Goal: Transaction & Acquisition: Purchase product/service

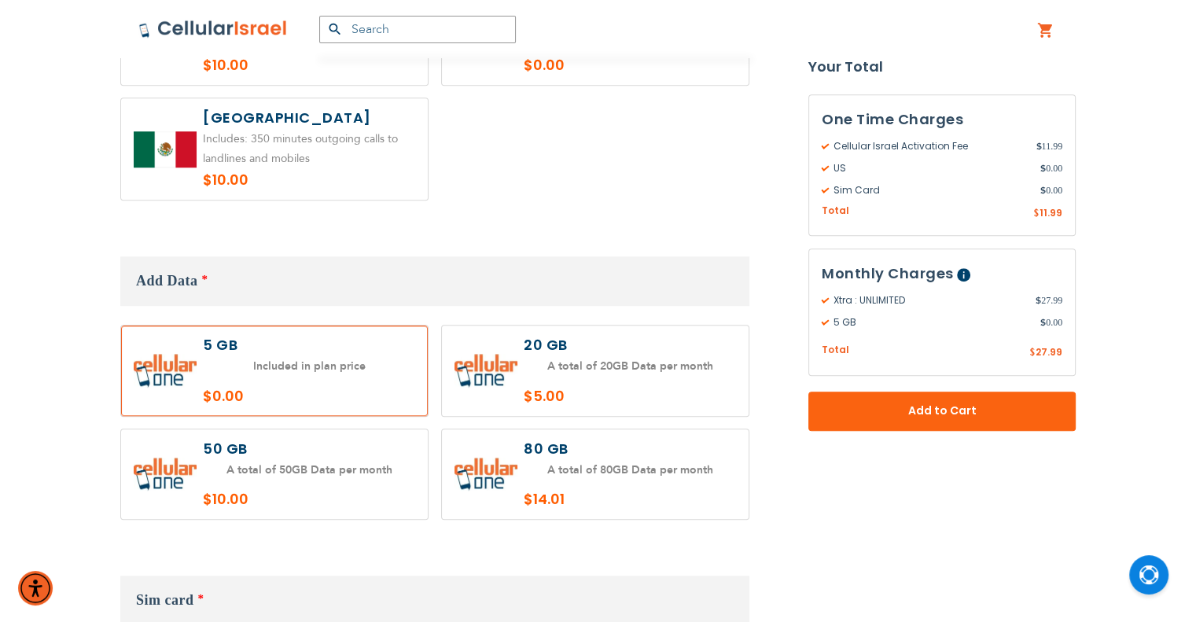
scroll to position [1337, 0]
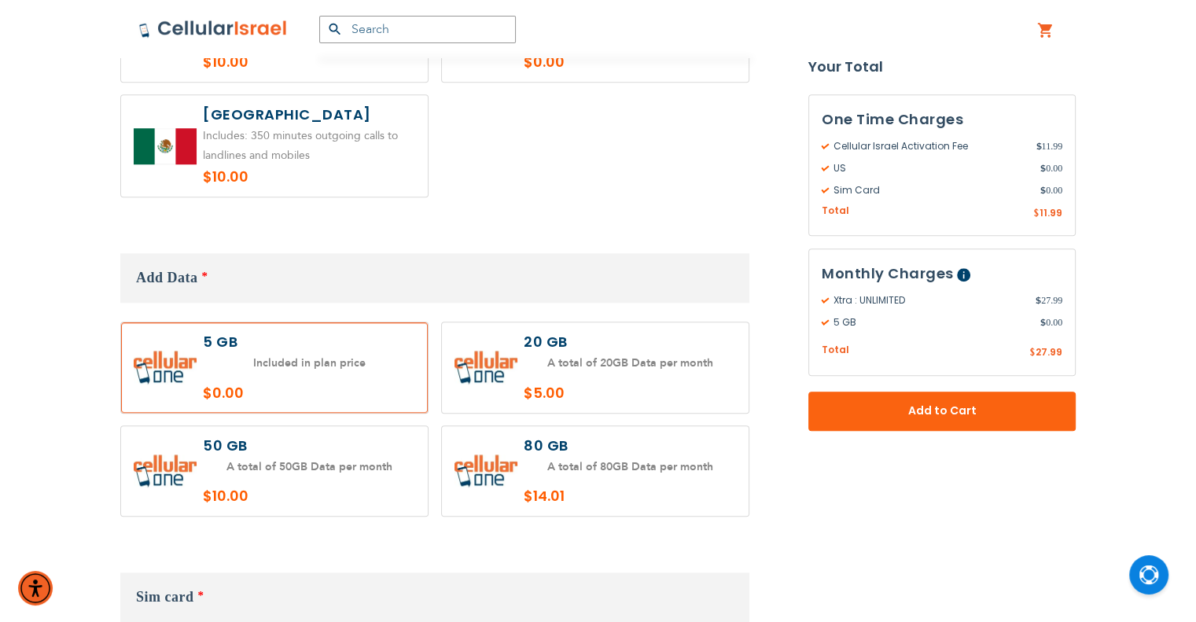
click at [561, 333] on label at bounding box center [595, 367] width 307 height 90
radio input "true"
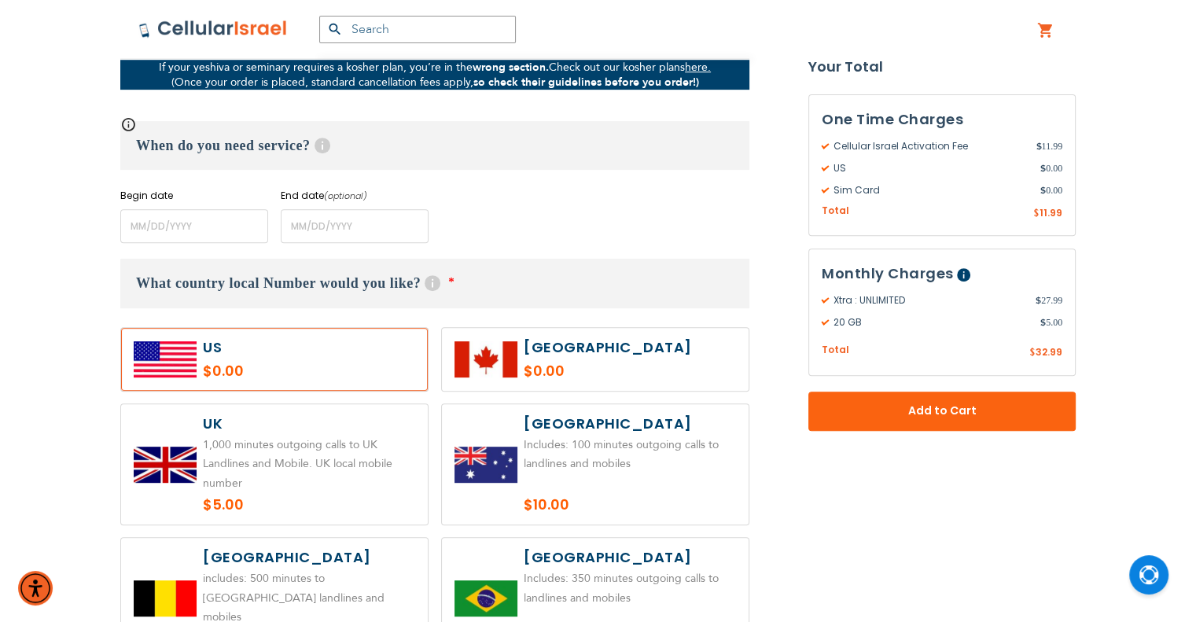
scroll to position [550, 0]
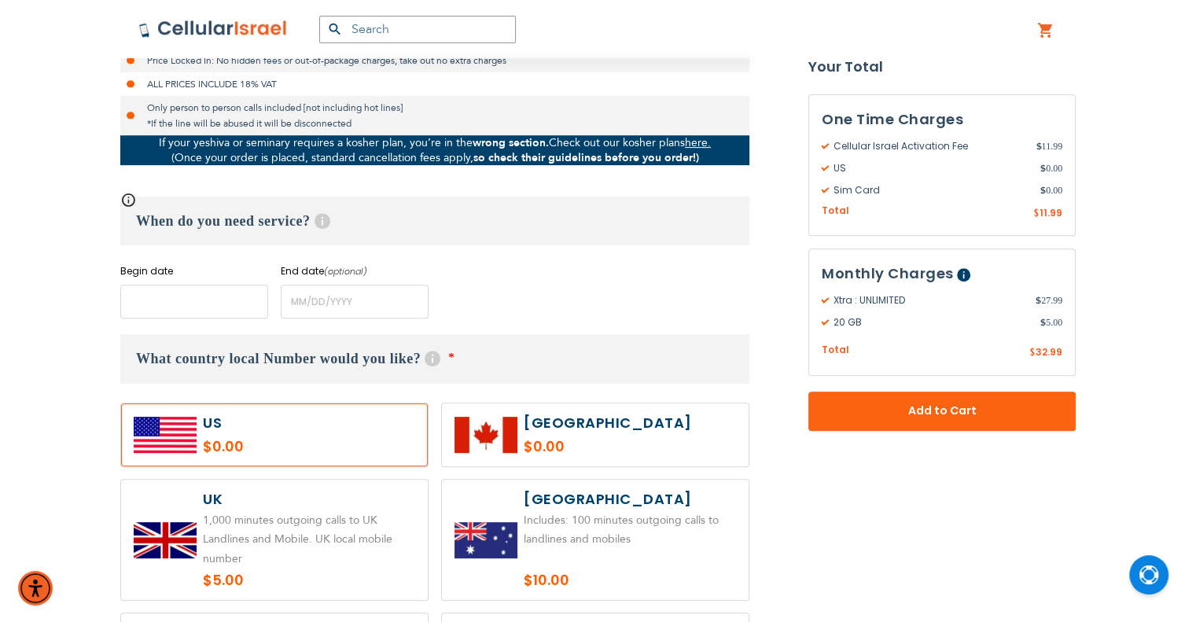
click at [186, 307] on input "name" at bounding box center [194, 302] width 148 height 34
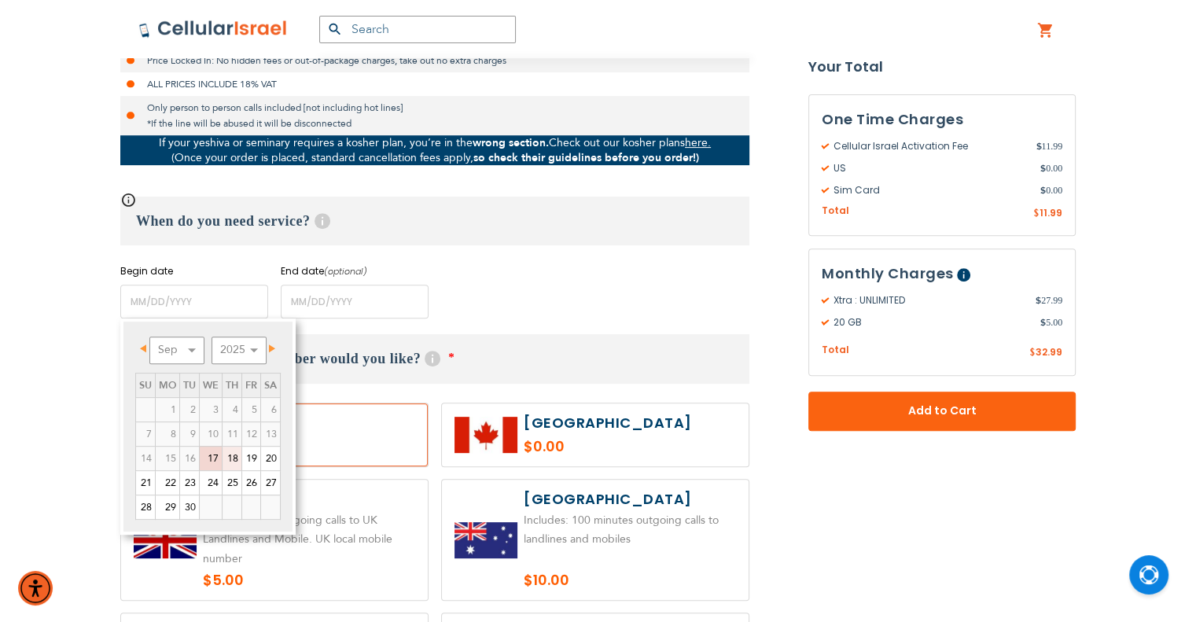
drag, startPoint x: 229, startPoint y: 460, endPoint x: 525, endPoint y: 166, distance: 417.5
click at [229, 460] on link "18" at bounding box center [232, 459] width 19 height 24
type input "[DATE]"
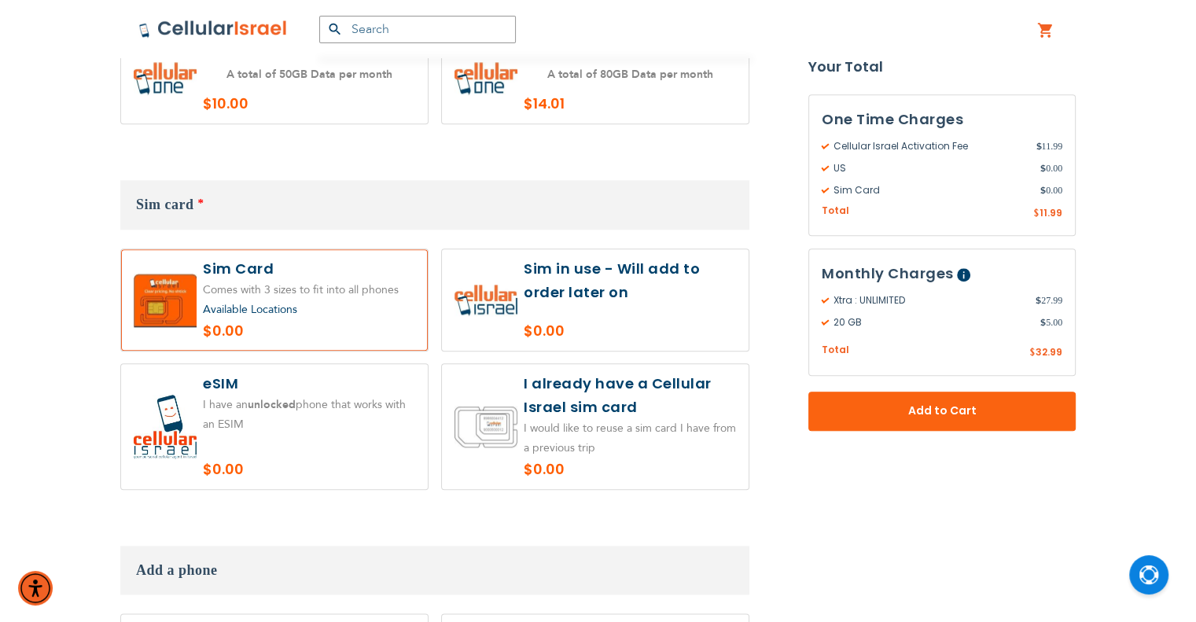
scroll to position [1730, 0]
click at [599, 296] on label at bounding box center [595, 298] width 307 height 101
radio input "true"
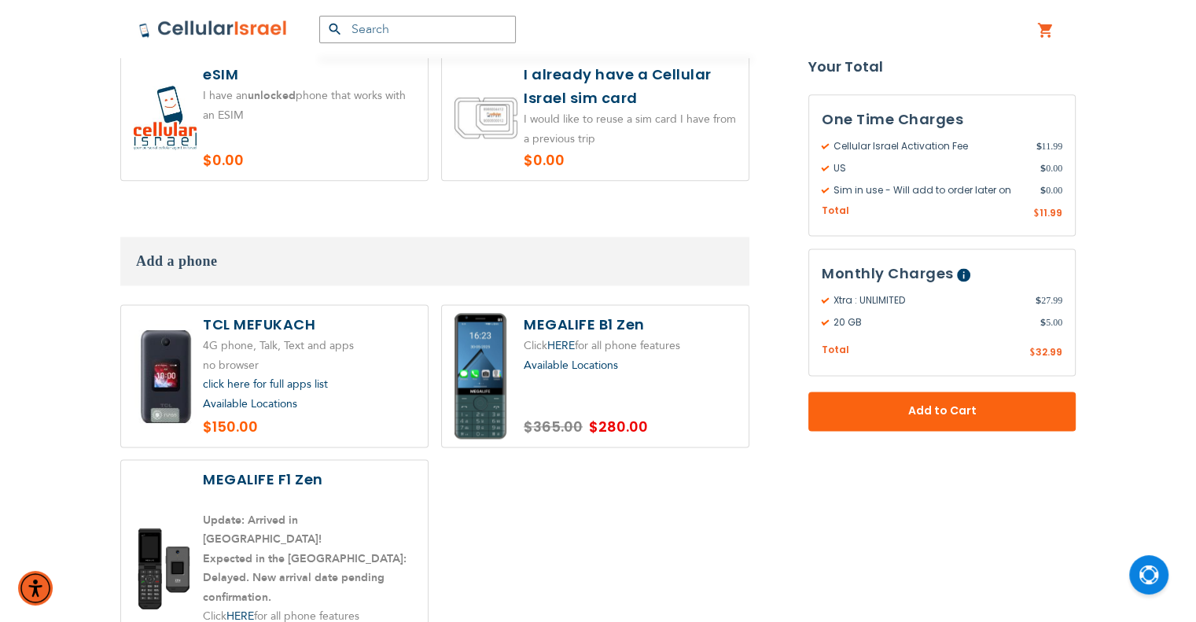
scroll to position [2044, 0]
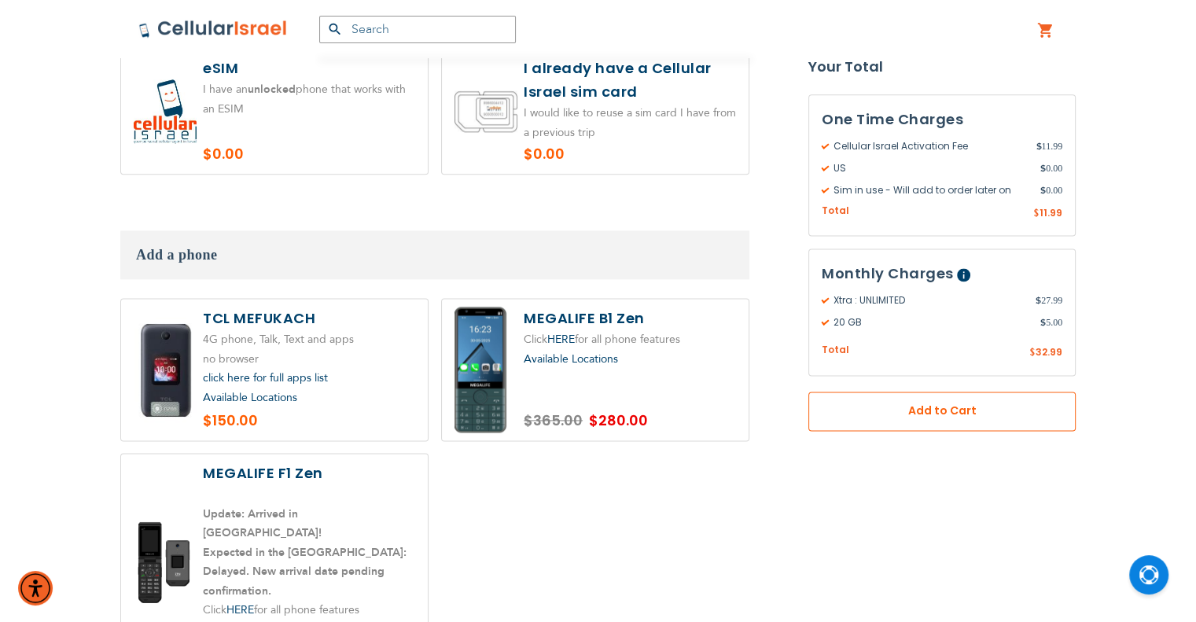
click at [960, 411] on span "Add to Cart" at bounding box center [942, 411] width 164 height 17
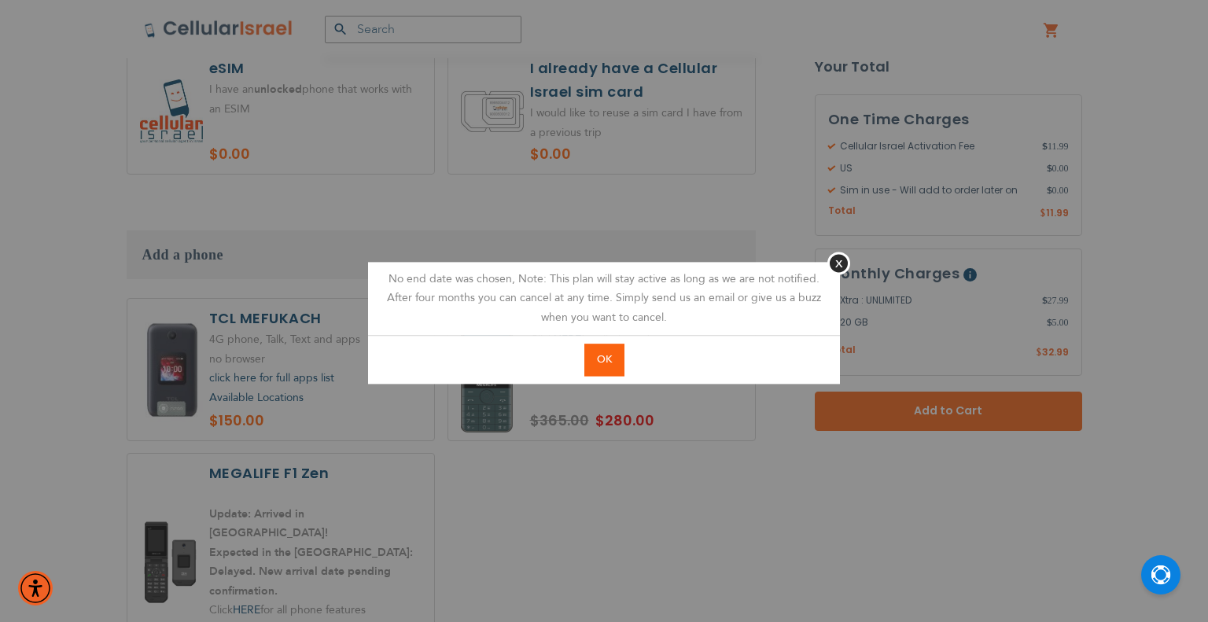
click at [609, 363] on span "OK" at bounding box center [604, 359] width 15 height 14
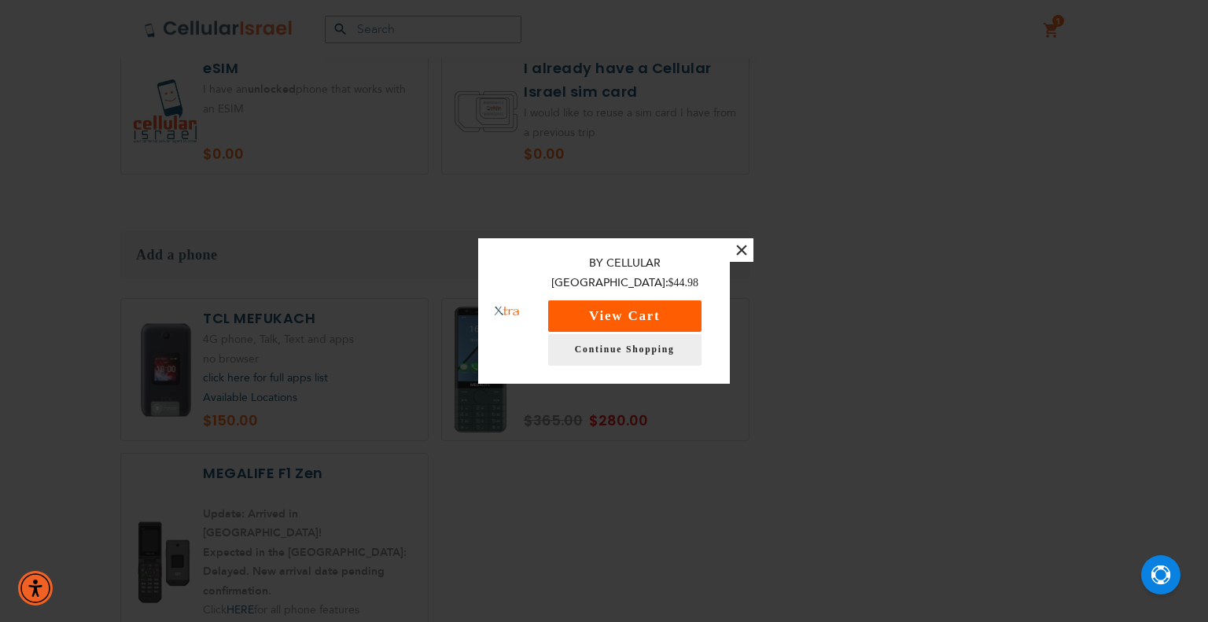
drag, startPoint x: 676, startPoint y: 308, endPoint x: 711, endPoint y: 293, distance: 37.7
click at [676, 308] on button "View Cart" at bounding box center [624, 315] width 153 height 31
